Goal: Find specific page/section: Find specific page/section

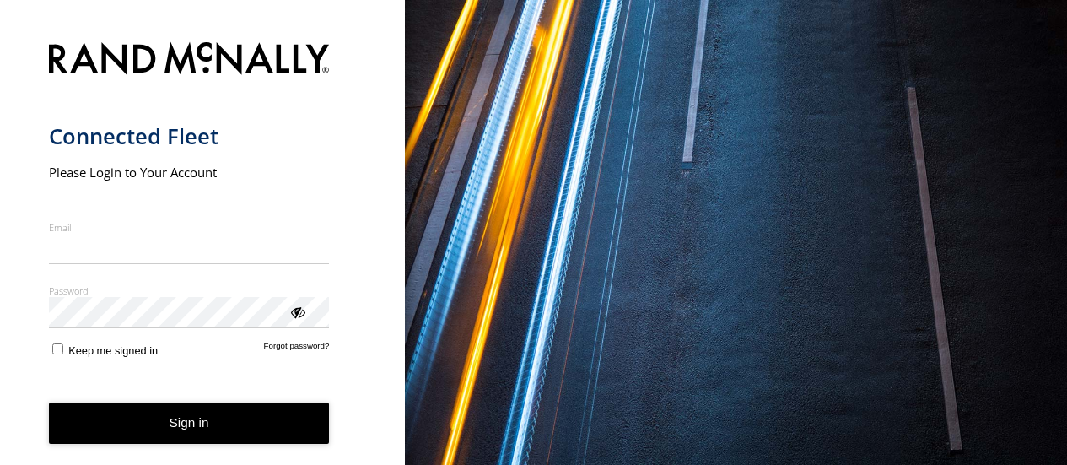
type input "**********"
click at [146, 434] on button "Sign in" at bounding box center [189, 422] width 281 height 41
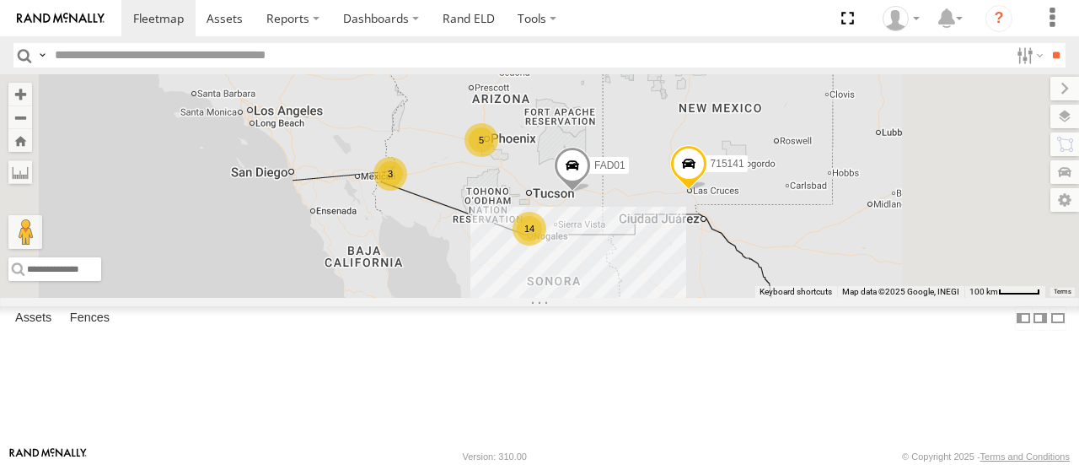
click at [0, 0] on span at bounding box center [0, 0] width 0 height 0
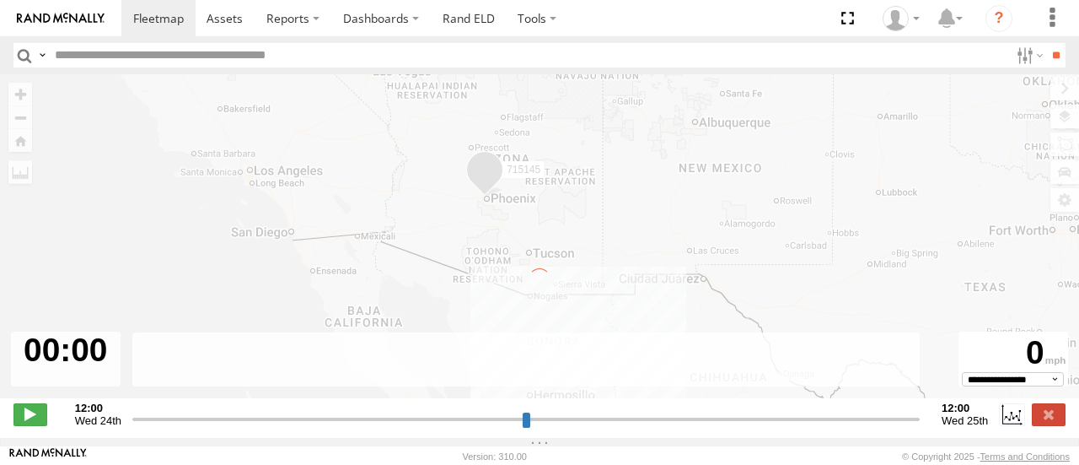
type input "**********"
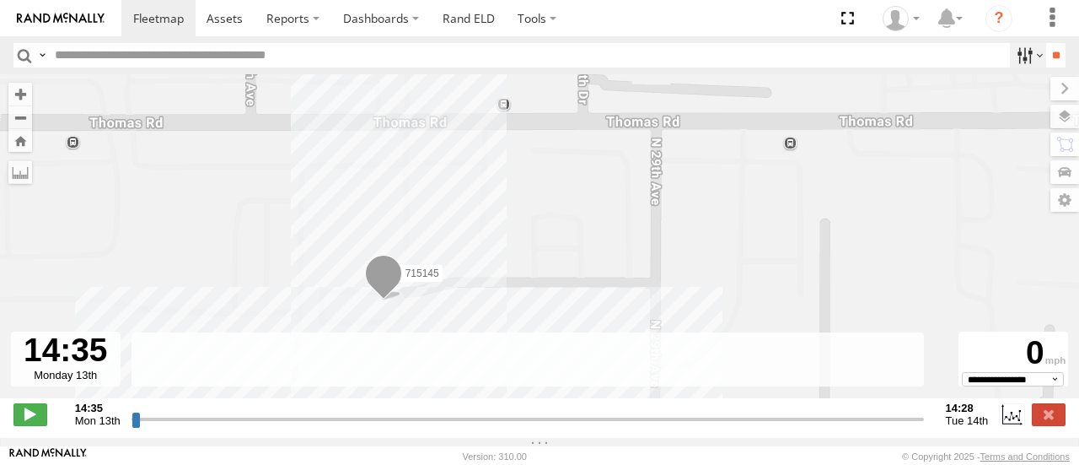
click at [1022, 57] on label at bounding box center [1028, 55] width 36 height 24
click at [221, 13] on span at bounding box center [225, 18] width 36 height 16
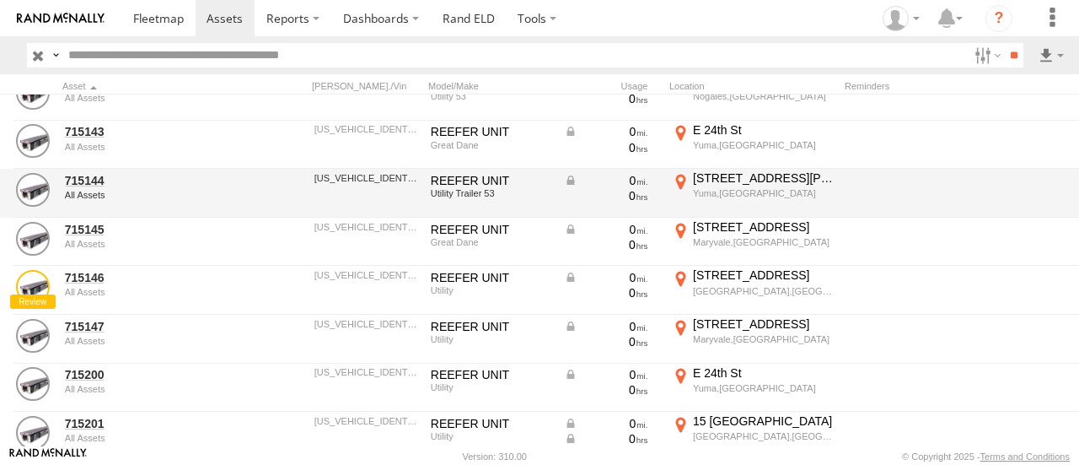
scroll to position [337, 0]
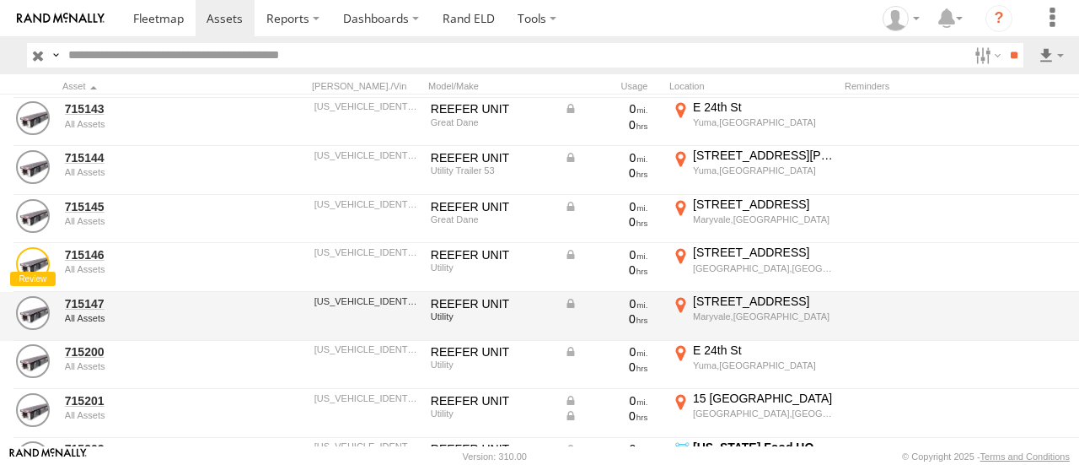
click at [279, 323] on div at bounding box center [271, 316] width 67 height 46
click at [76, 305] on link "715147" at bounding box center [147, 303] width 164 height 15
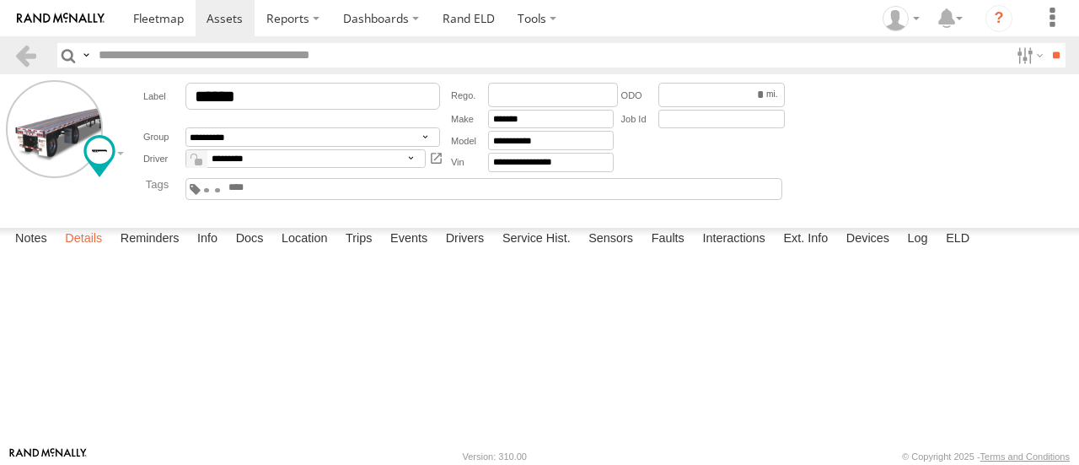
click at [89, 251] on label "Details" at bounding box center [83, 240] width 54 height 24
click at [158, 251] on label "Reminders" at bounding box center [150, 240] width 76 height 24
click at [210, 251] on label "Info" at bounding box center [207, 240] width 37 height 24
click at [242, 251] on label "Docs" at bounding box center [250, 240] width 45 height 24
click at [306, 251] on label "Location" at bounding box center [304, 240] width 63 height 24
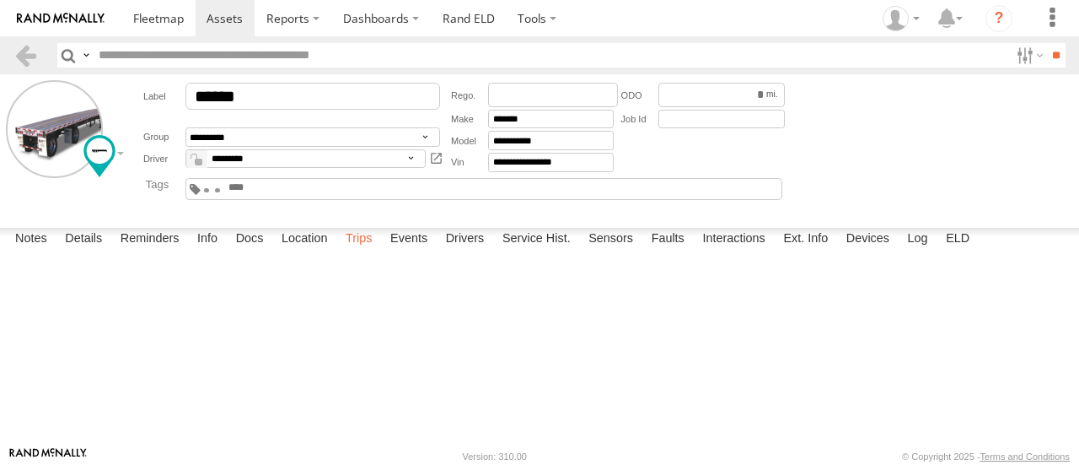
click at [372, 251] on label "Trips" at bounding box center [359, 240] width 44 height 24
click at [411, 251] on label "Events" at bounding box center [409, 240] width 54 height 24
click at [469, 251] on label "Drivers" at bounding box center [466, 240] width 56 height 24
click at [522, 251] on label "Service Hist." at bounding box center [536, 240] width 85 height 24
click at [629, 251] on label "Sensors" at bounding box center [611, 240] width 62 height 24
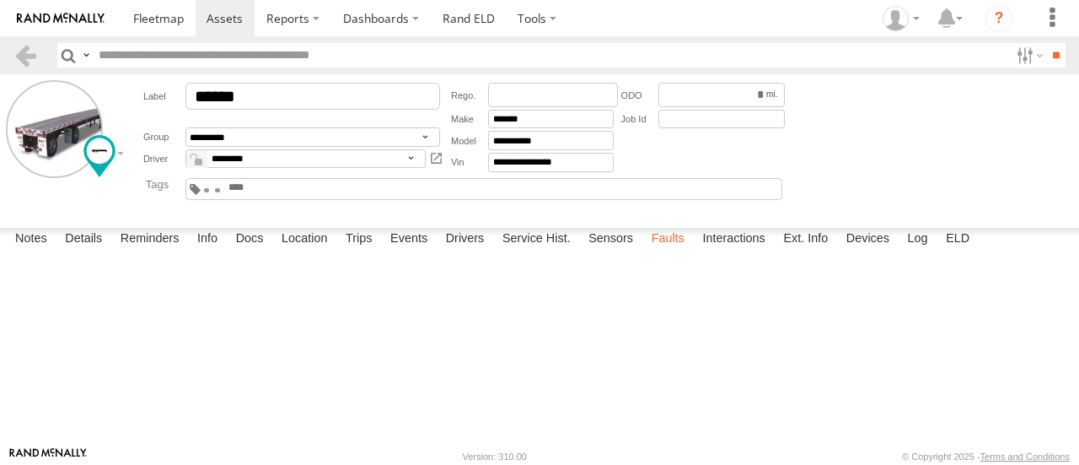
click at [665, 251] on label "Faults" at bounding box center [668, 240] width 50 height 24
click at [715, 251] on label "Interactions" at bounding box center [734, 240] width 80 height 24
click at [821, 251] on label "Ext. Info" at bounding box center [806, 240] width 62 height 24
click at [878, 251] on label "Devices" at bounding box center [868, 240] width 60 height 24
click at [926, 251] on label "Log" at bounding box center [918, 240] width 37 height 24
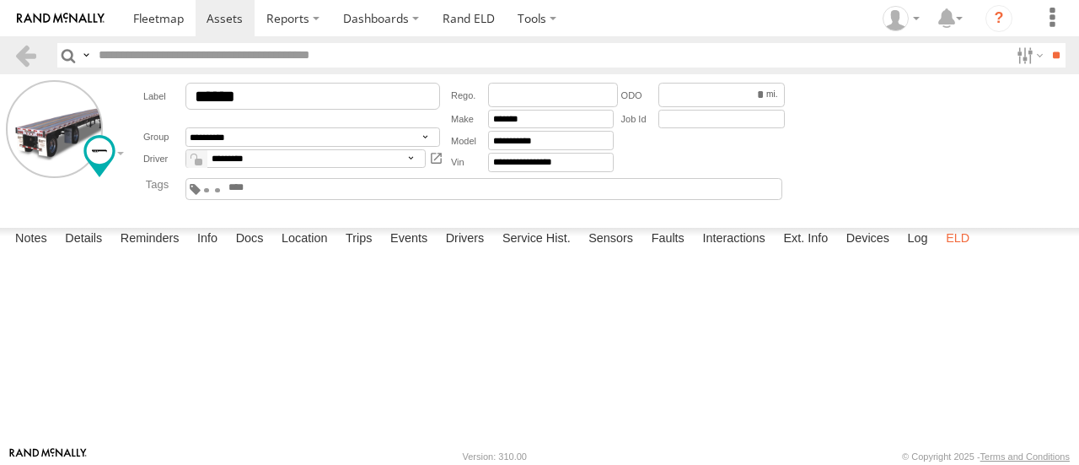
click at [952, 251] on label "ELD" at bounding box center [958, 240] width 40 height 24
type input "******"
type input "**********"
click at [151, 251] on label "Reminders" at bounding box center [150, 240] width 76 height 24
click at [90, 251] on label "Details" at bounding box center [83, 240] width 54 height 24
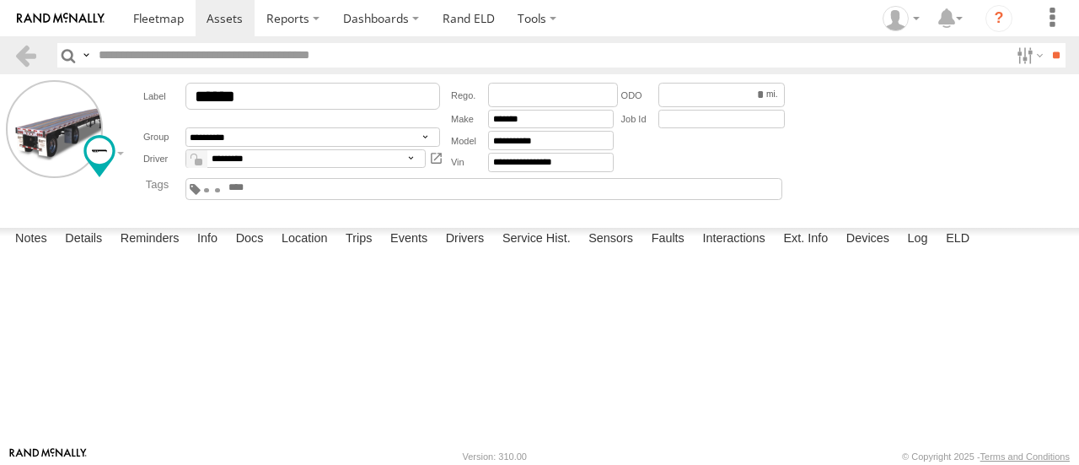
click at [308, 187] on input "text" at bounding box center [267, 187] width 81 height 13
click at [308, 186] on input "text" at bounding box center [267, 187] width 81 height 13
click at [713, 222] on main "**********" at bounding box center [539, 260] width 1079 height 372
click at [308, 188] on input "text" at bounding box center [267, 187] width 81 height 13
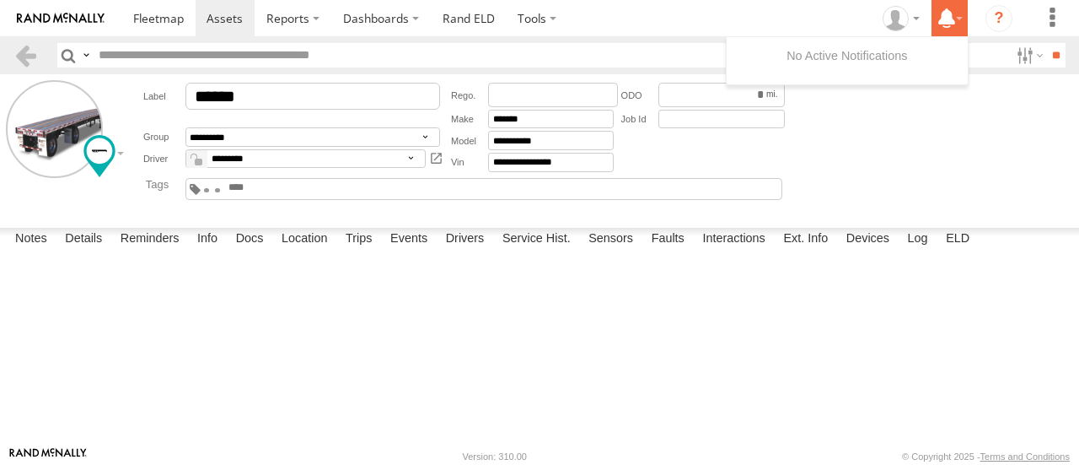
click at [942, 14] on icon at bounding box center [947, 18] width 30 height 21
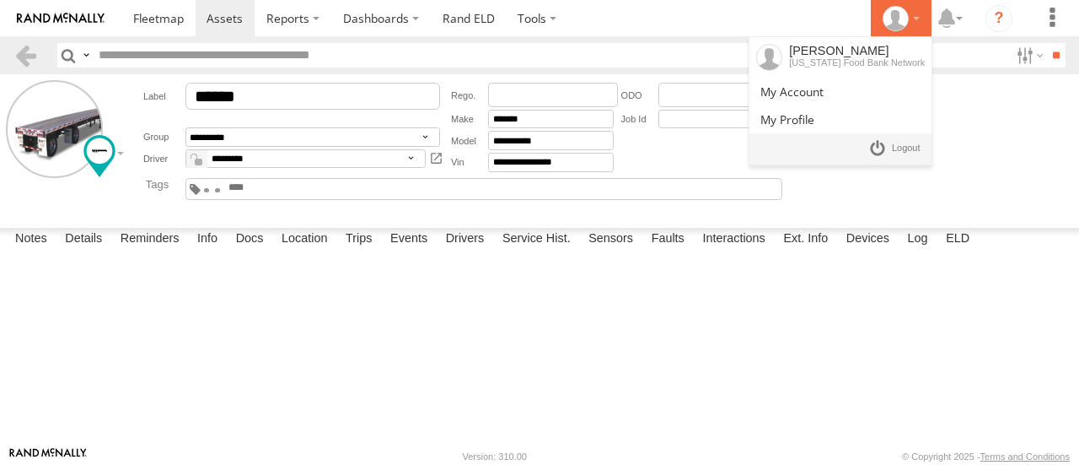
click at [895, 24] on icon at bounding box center [895, 18] width 25 height 25
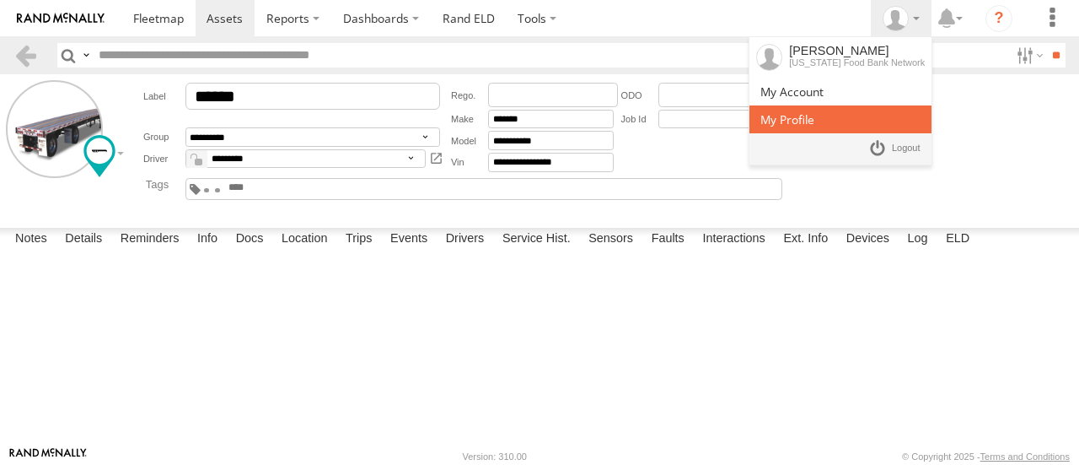
click at [815, 116] on span at bounding box center [788, 119] width 54 height 16
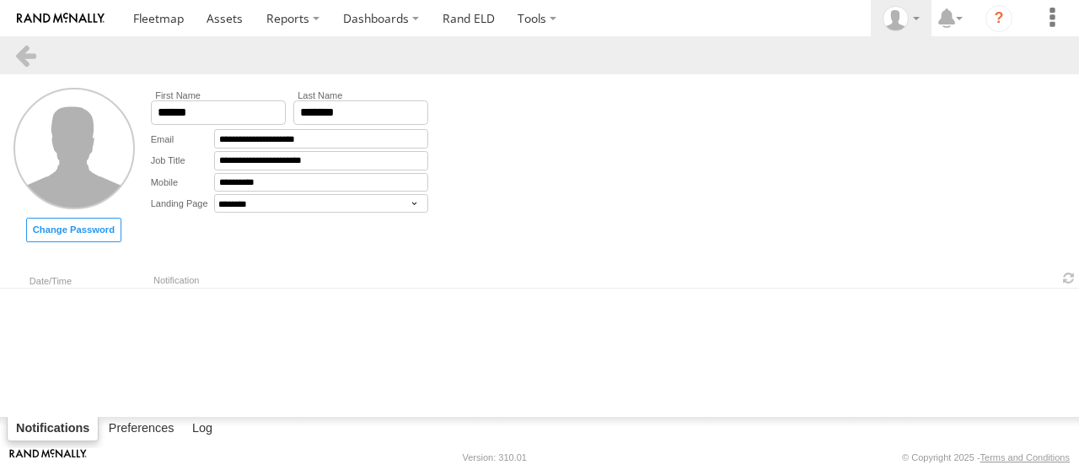
select select "********"
click at [157, 427] on label "Preferences" at bounding box center [141, 429] width 83 height 24
select select "***"
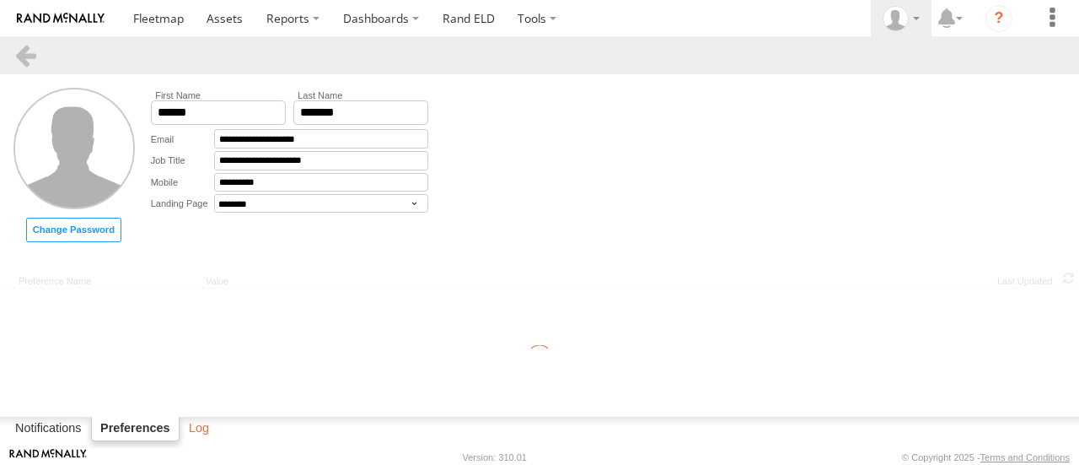
select select
select select "***"
select select "**********"
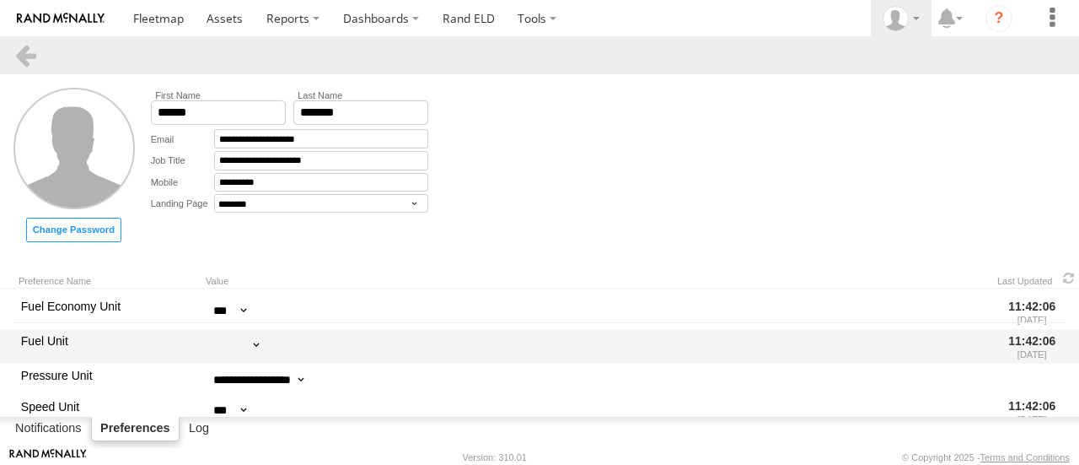
scroll to position [234, 0]
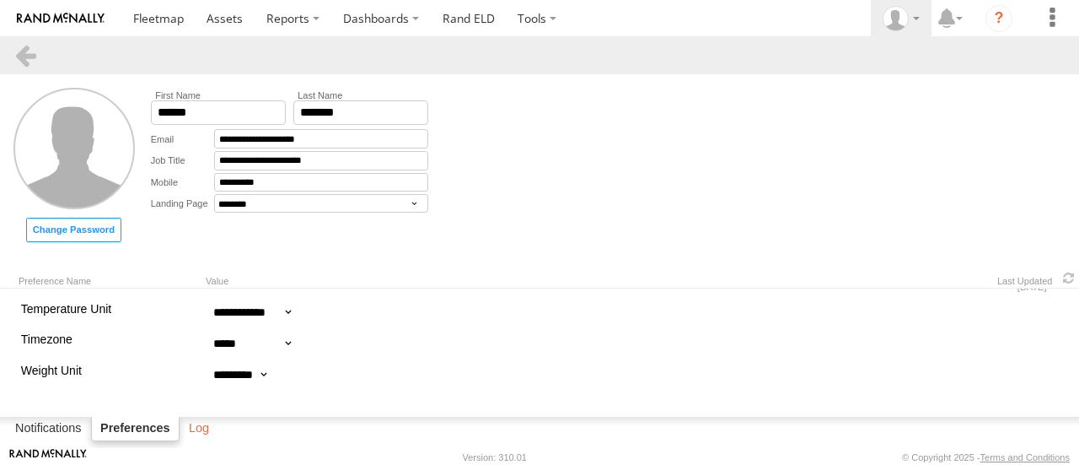
click at [203, 428] on label "Log" at bounding box center [198, 429] width 37 height 24
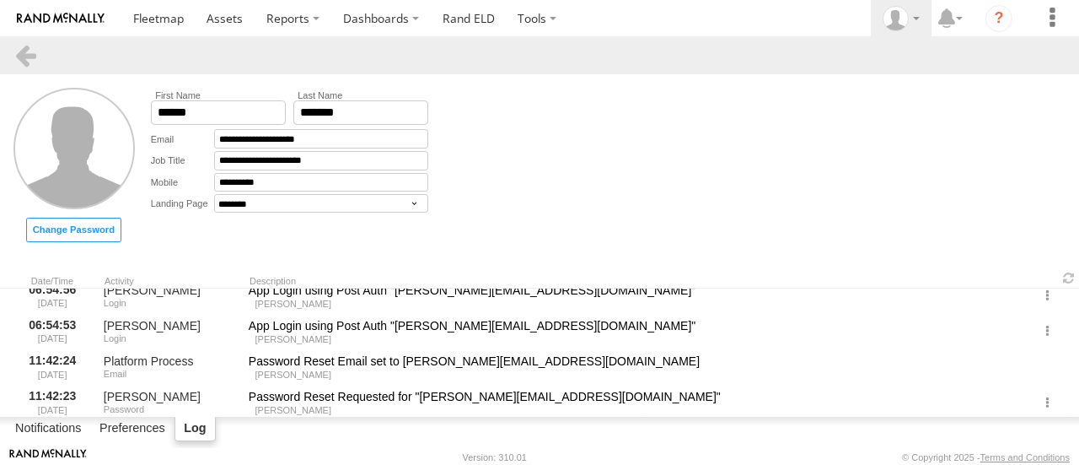
scroll to position [1424, 0]
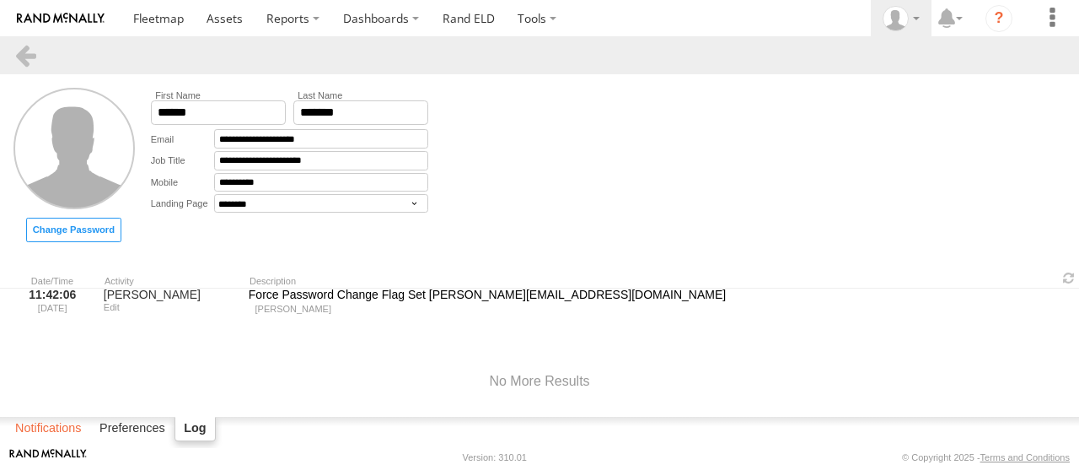
click at [66, 422] on label "Notifications" at bounding box center [48, 429] width 83 height 24
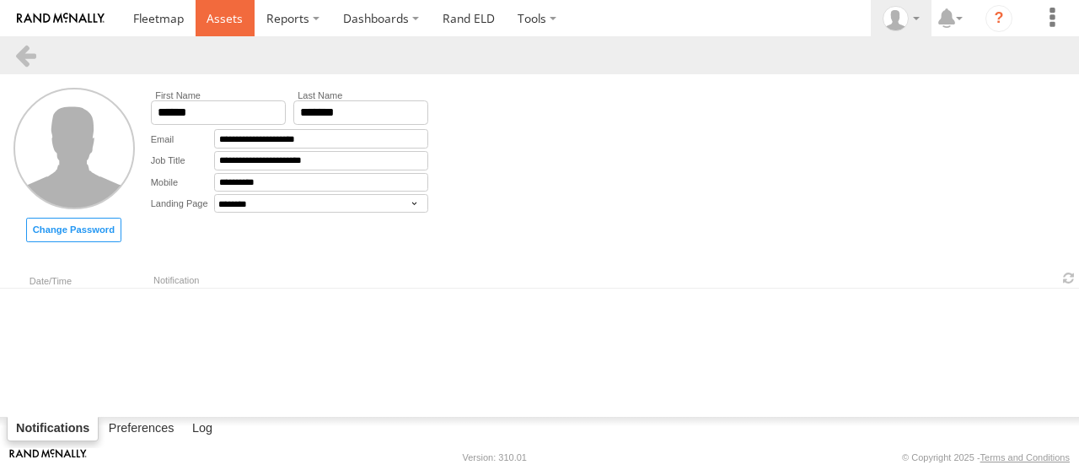
click at [226, 24] on span at bounding box center [225, 18] width 36 height 16
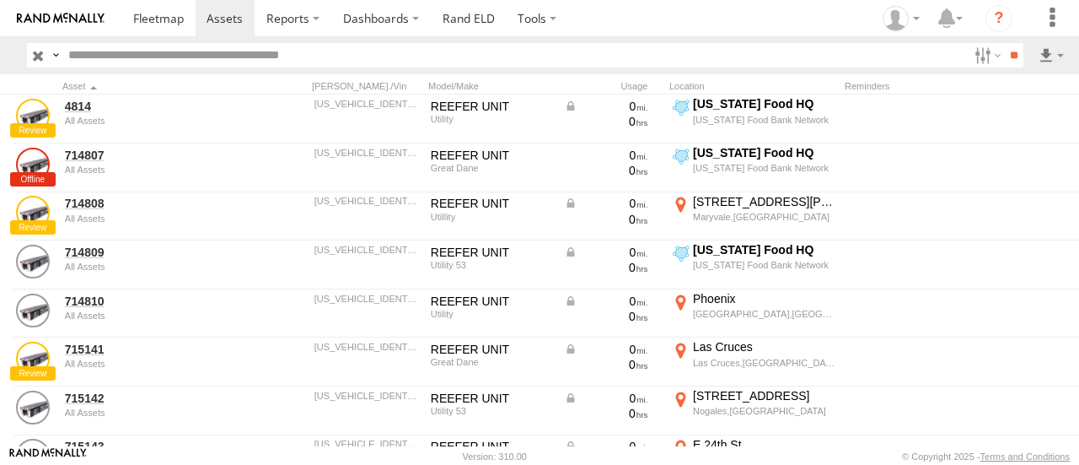
click at [137, 62] on input "text" at bounding box center [515, 55] width 906 height 24
type input "******"
click at [1004, 43] on input "**" at bounding box center [1013, 55] width 19 height 24
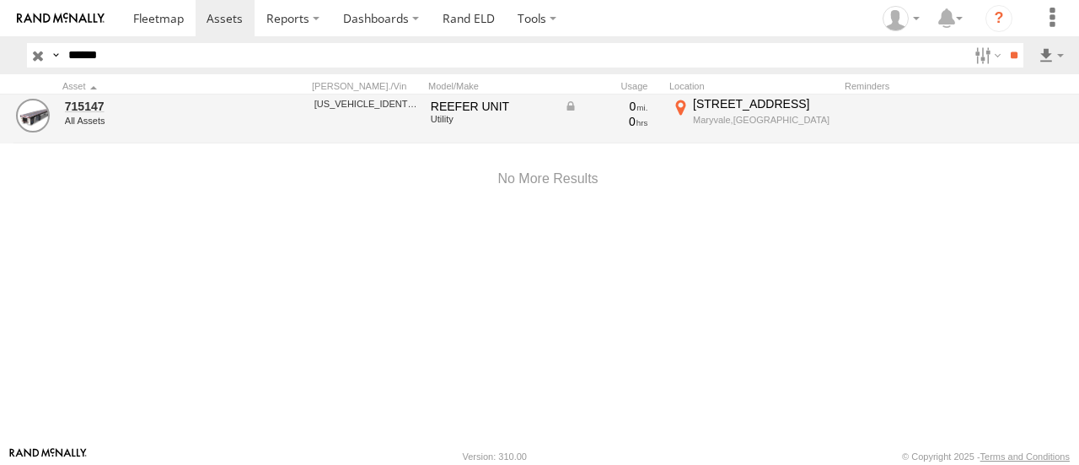
click at [569, 105] on div "0" at bounding box center [606, 106] width 84 height 15
click at [570, 108] on div "0" at bounding box center [606, 106] width 84 height 15
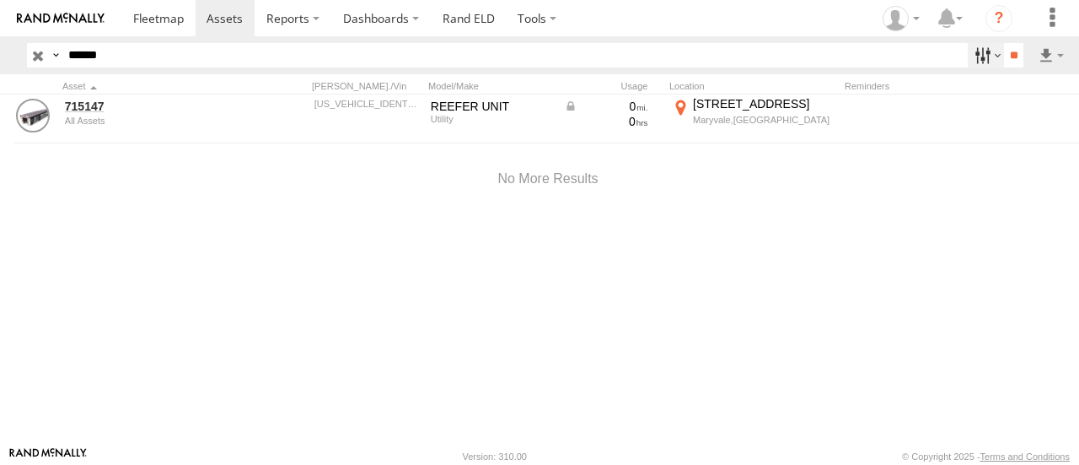
click at [992, 56] on label at bounding box center [986, 55] width 36 height 24
drag, startPoint x: 259, startPoint y: 268, endPoint x: 257, endPoint y: 309, distance: 41.4
click at [968, 67] on div at bounding box center [968, 55] width 0 height 24
click at [0, 0] on span "Trailer" at bounding box center [0, 0] width 0 height 0
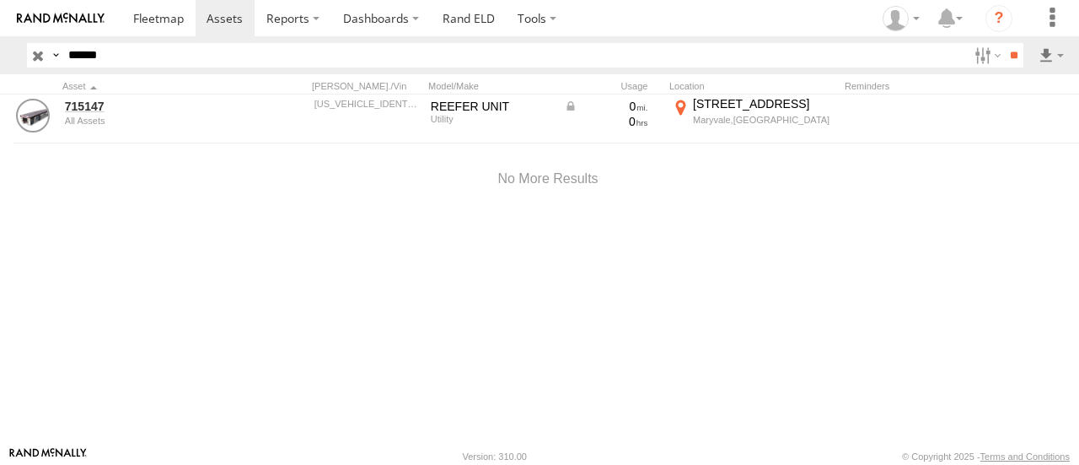
scroll to position [57, 0]
click at [1005, 60] on input "**" at bounding box center [1013, 55] width 19 height 24
click at [976, 55] on label at bounding box center [986, 55] width 36 height 24
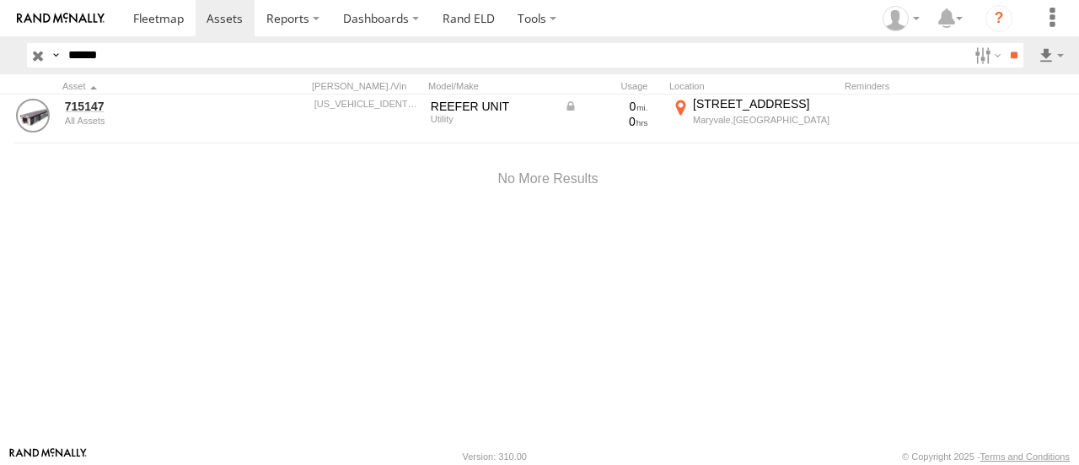
click at [0, 0] on span "Trailer" at bounding box center [0, 0] width 0 height 0
click at [43, 53] on input "button" at bounding box center [38, 55] width 22 height 24
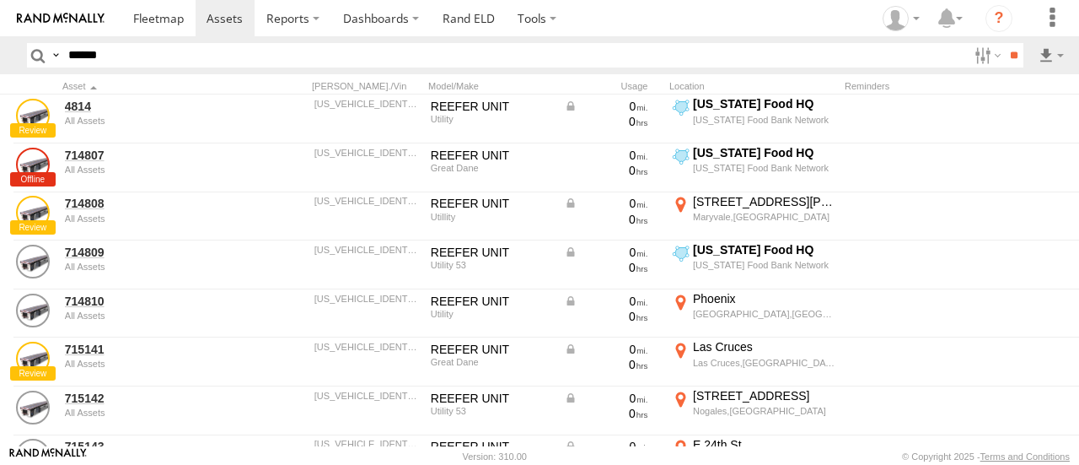
click at [22, 10] on link at bounding box center [60, 18] width 121 height 36
